Goal: Information Seeking & Learning: Learn about a topic

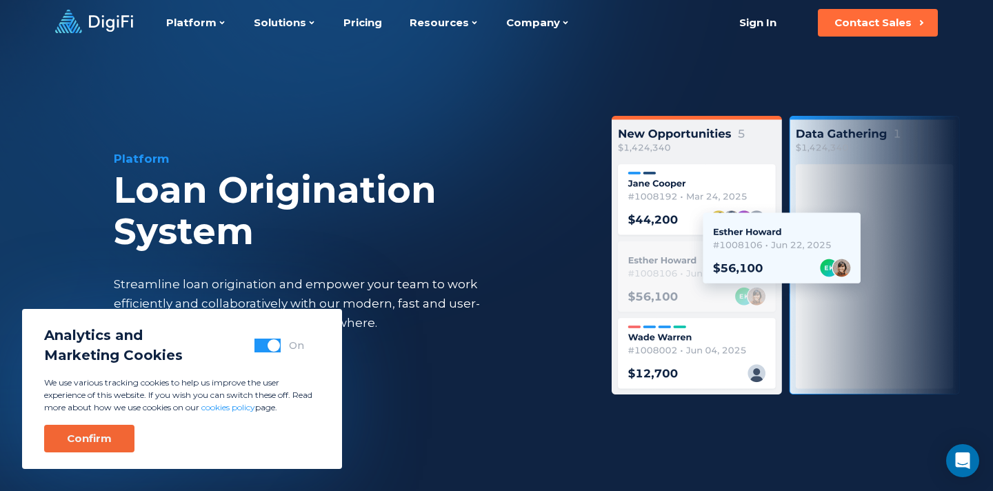
click at [117, 438] on button "Confirm" at bounding box center [89, 439] width 90 height 28
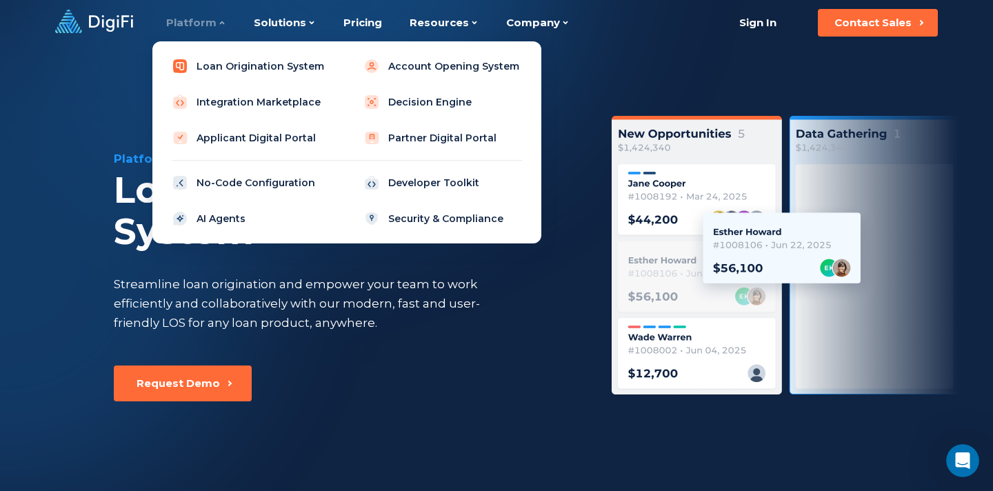
click at [228, 68] on link "Loan Origination System" at bounding box center [251, 66] width 175 height 28
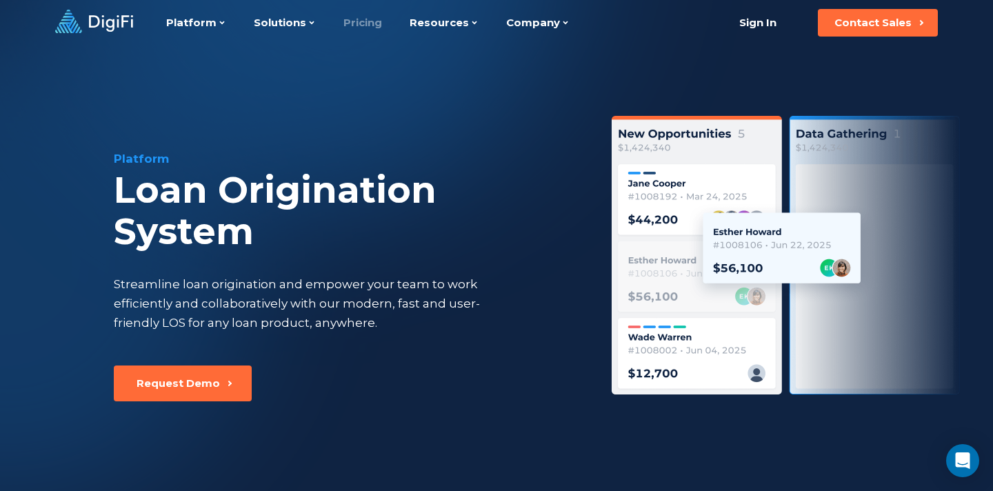
click at [354, 23] on link "Pricing" at bounding box center [363, 23] width 39 height 46
